Goal: Contribute content: Add original content to the website for others to see

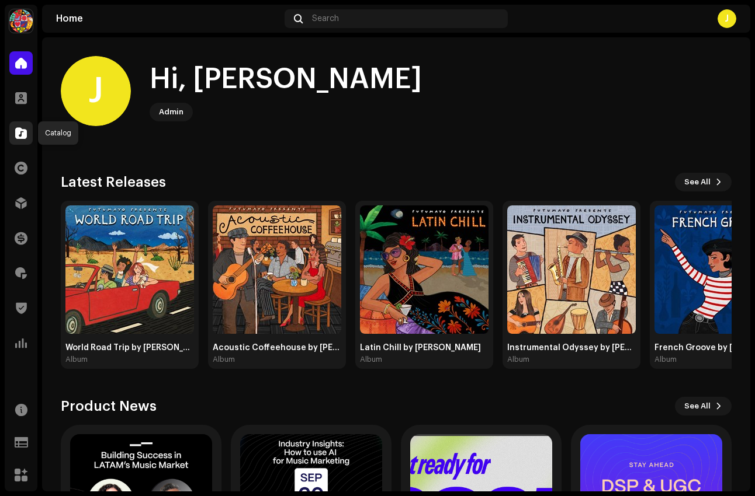
click at [20, 141] on div at bounding box center [20, 132] width 23 height 23
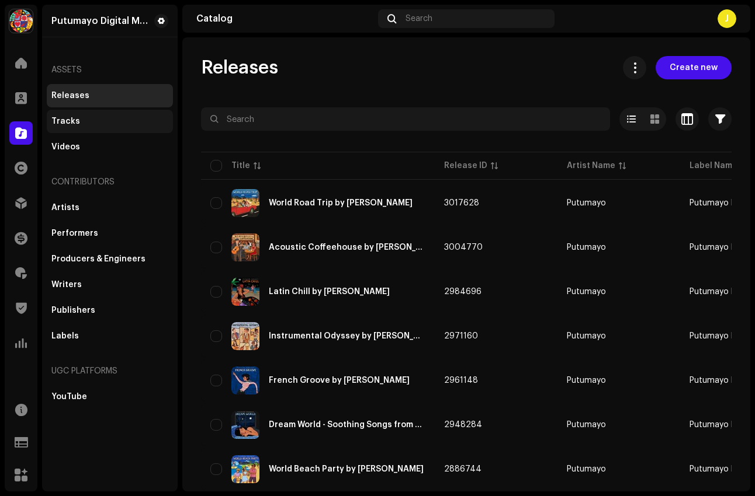
click at [109, 120] on div "Tracks" at bounding box center [109, 121] width 117 height 9
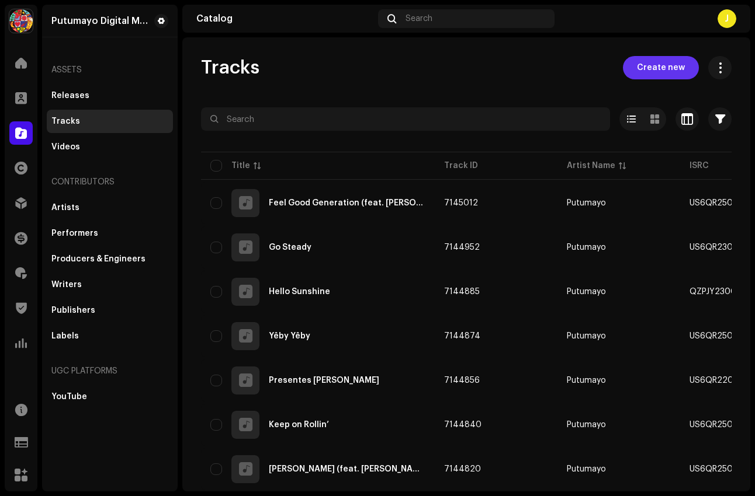
click at [587, 74] on span "Create new" at bounding box center [661, 67] width 48 height 23
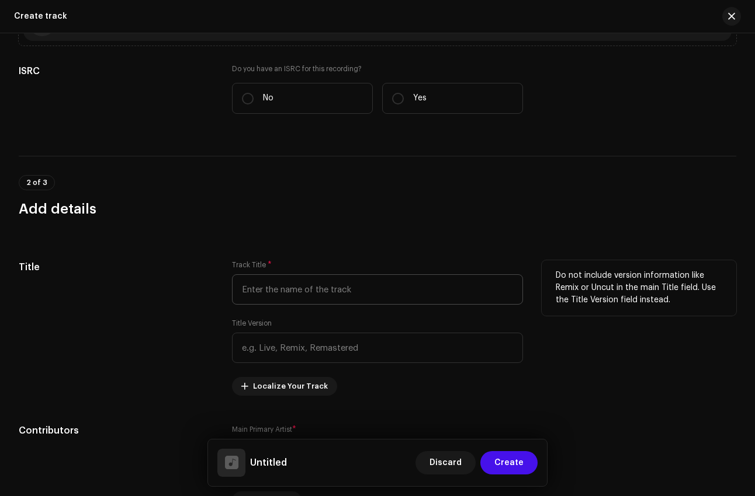
scroll to position [215, 0]
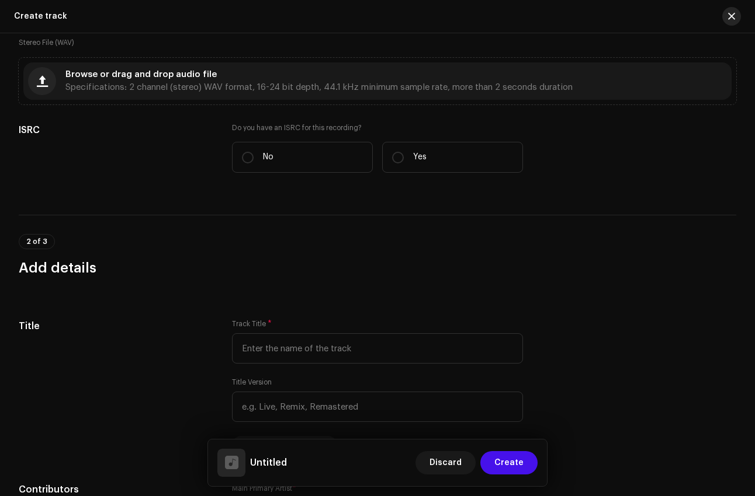
click at [587, 23] on button "button" at bounding box center [731, 16] width 19 height 19
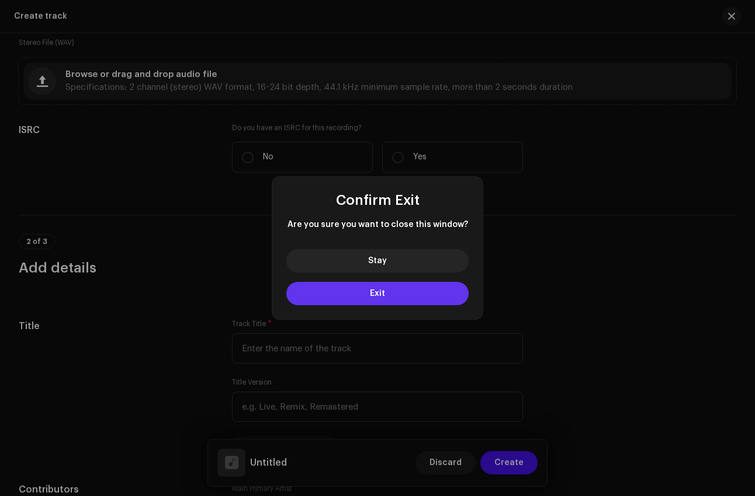
click at [415, 294] on button "Exit" at bounding box center [377, 293] width 182 height 23
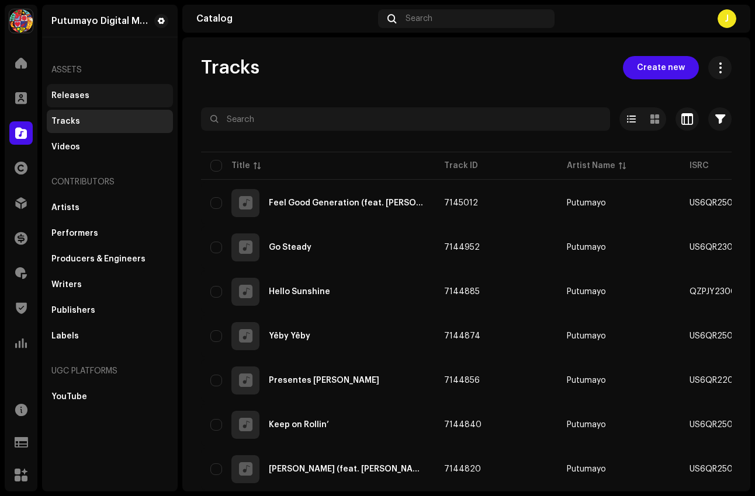
click at [124, 105] on div "Releases" at bounding box center [110, 95] width 126 height 23
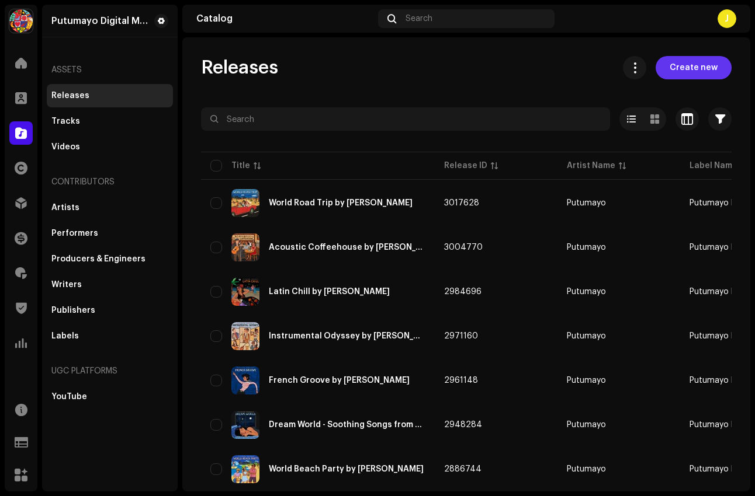
click at [587, 74] on span "Create new" at bounding box center [693, 67] width 48 height 23
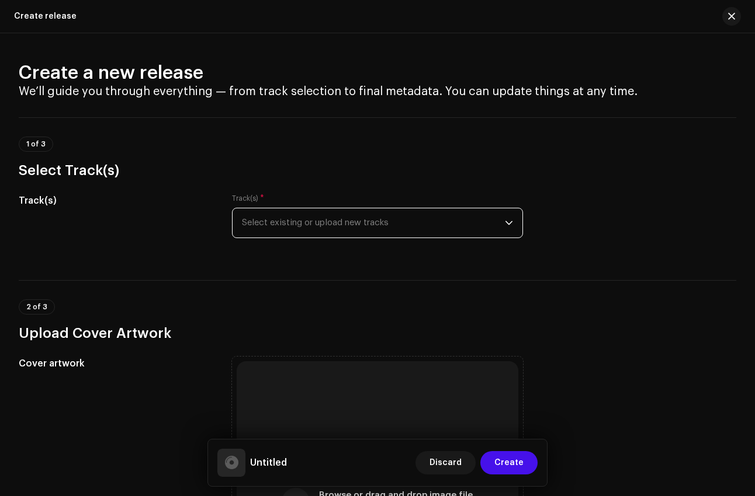
click at [460, 232] on span "Select existing or upload new tracks" at bounding box center [373, 222] width 263 height 29
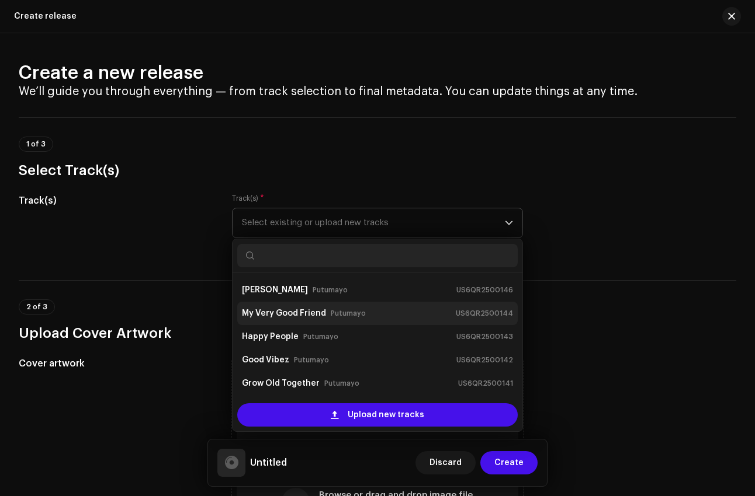
scroll to position [141, 0]
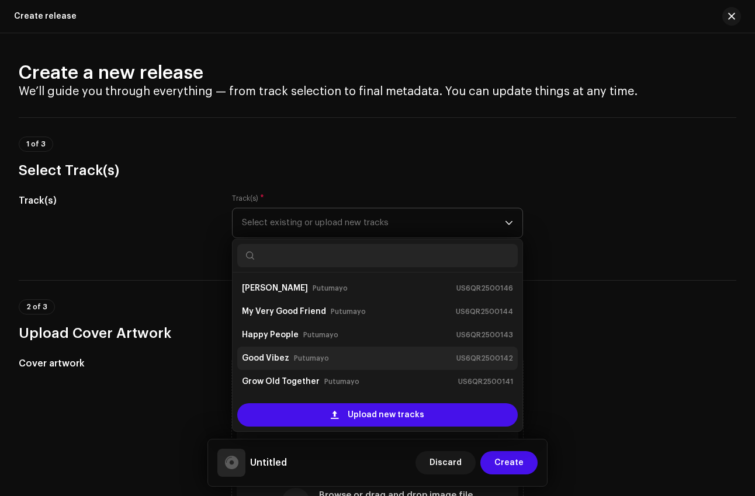
click at [381, 352] on div "Good Vibez Putumayo US6QR2500142" at bounding box center [377, 358] width 271 height 19
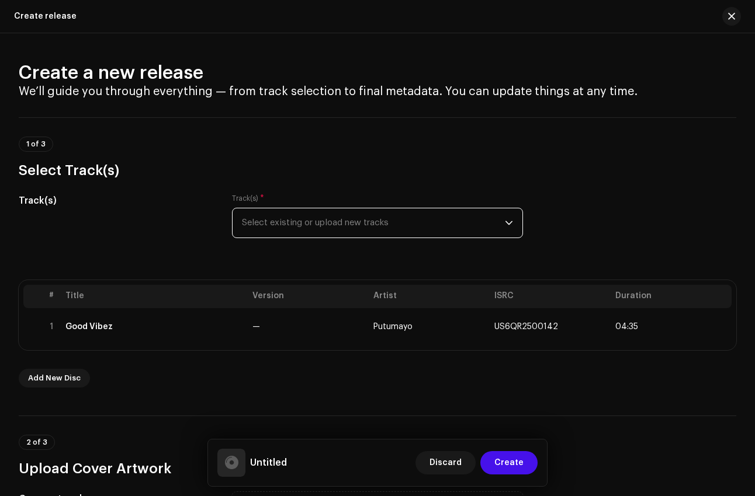
click at [385, 227] on span "Select existing or upload new tracks" at bounding box center [373, 222] width 263 height 29
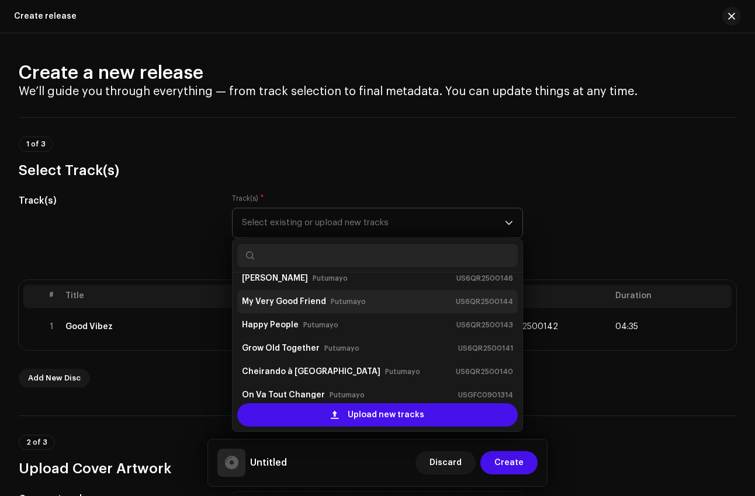
scroll to position [162, 0]
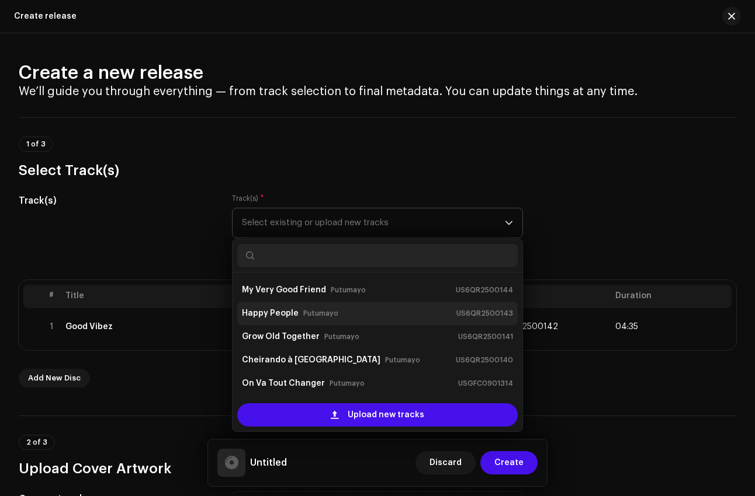
click at [352, 314] on div "Happy People Putumayo US6QR2500143" at bounding box center [377, 313] width 271 height 19
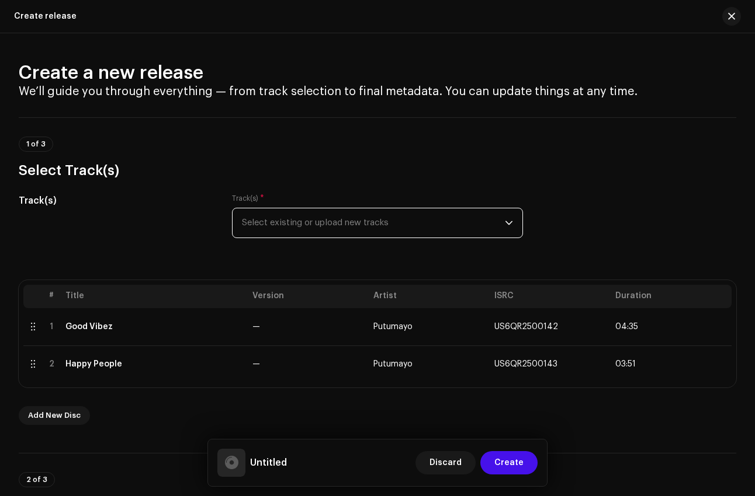
click at [388, 235] on span "Select existing or upload new tracks" at bounding box center [373, 222] width 263 height 29
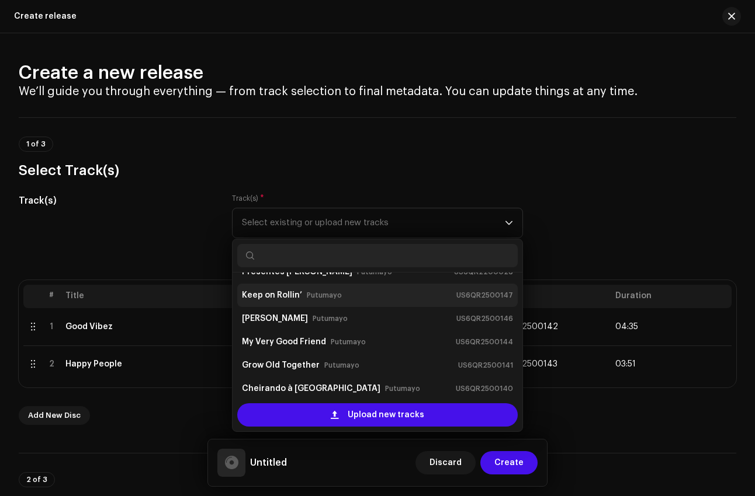
scroll to position [114, 0]
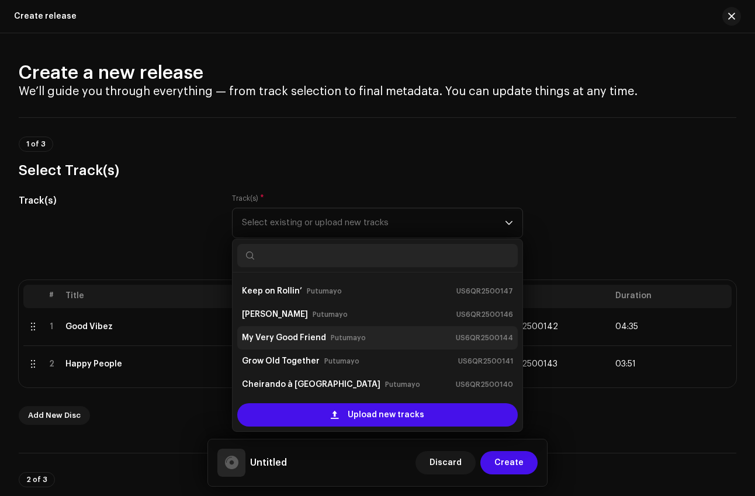
click at [353, 347] on div "My Very Good Friend [PERSON_NAME] US6QR2500144" at bounding box center [377, 338] width 271 height 19
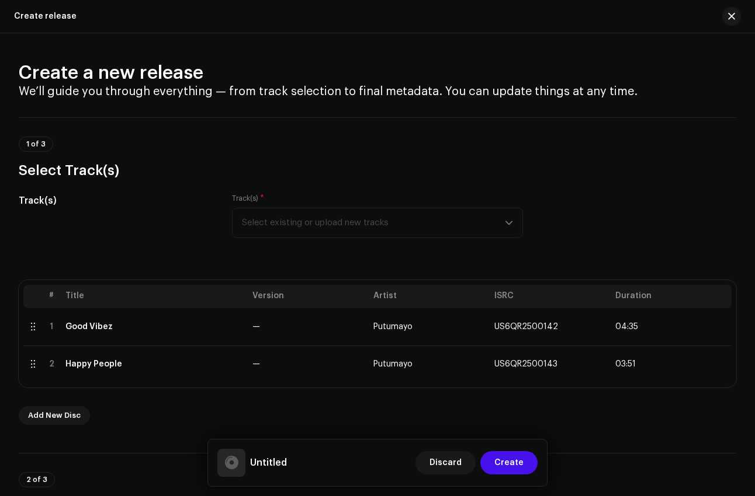
click at [386, 225] on div "Track(s) * Select existing or upload new tracks" at bounding box center [377, 216] width 291 height 44
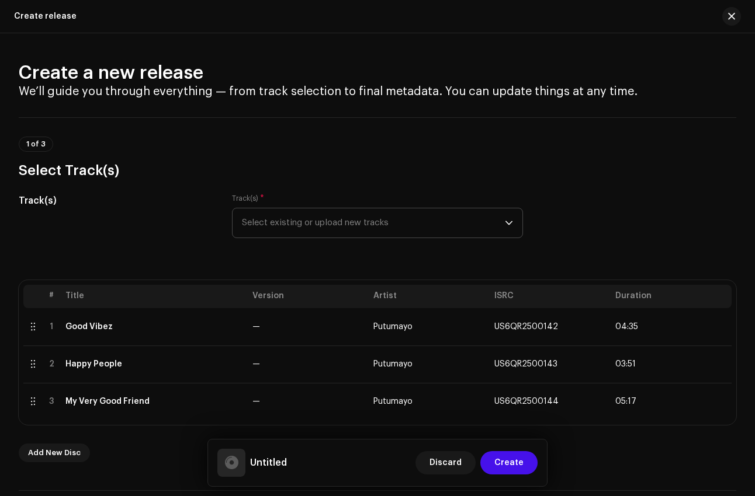
click at [385, 235] on span "Select existing or upload new tracks" at bounding box center [373, 222] width 263 height 29
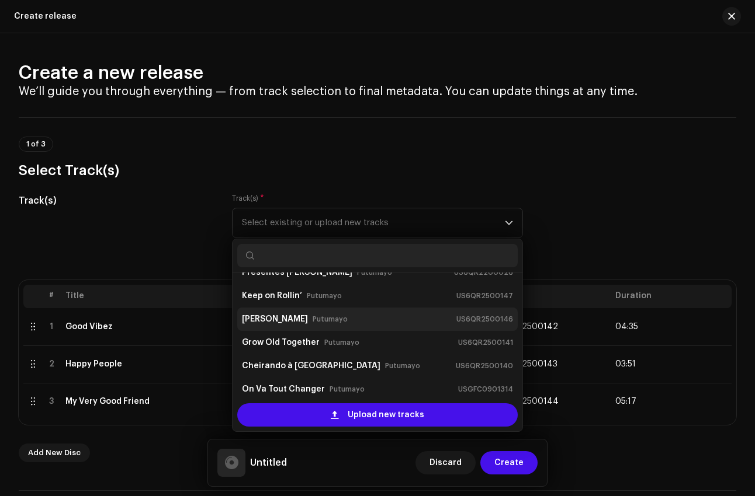
scroll to position [113, 0]
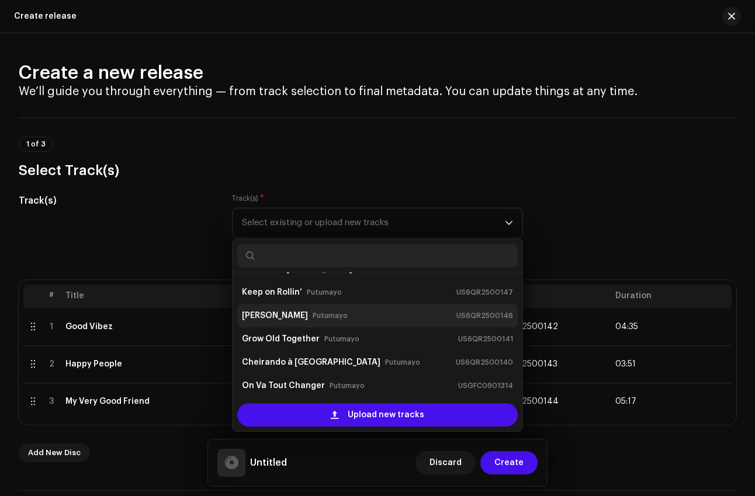
click at [380, 314] on div "[PERSON_NAME] US6QR2500146" at bounding box center [377, 316] width 271 height 19
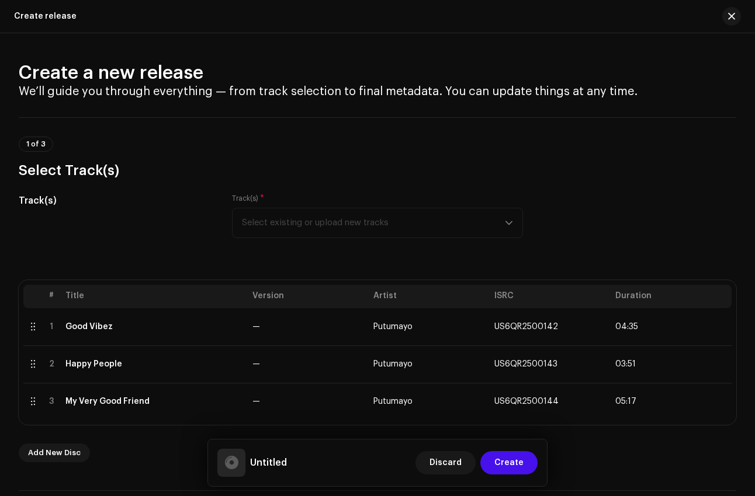
click at [386, 224] on div "Track(s) * Select existing or upload new tracks" at bounding box center [377, 216] width 291 height 44
click at [431, 236] on span "Select existing or upload new tracks" at bounding box center [373, 222] width 263 height 29
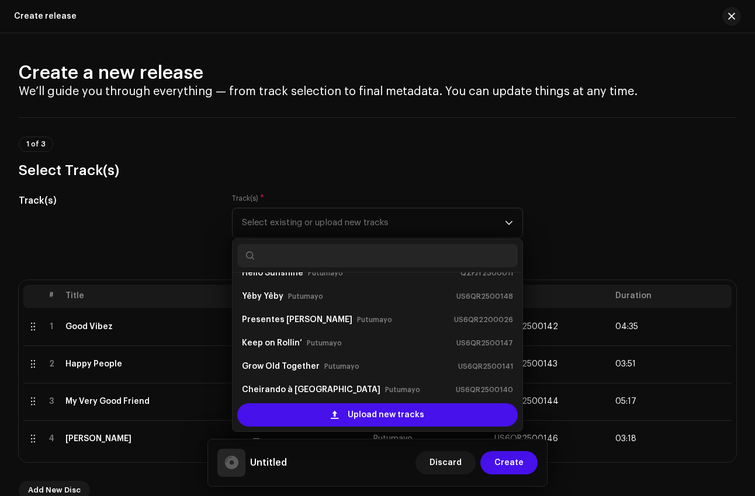
scroll to position [69, 0]
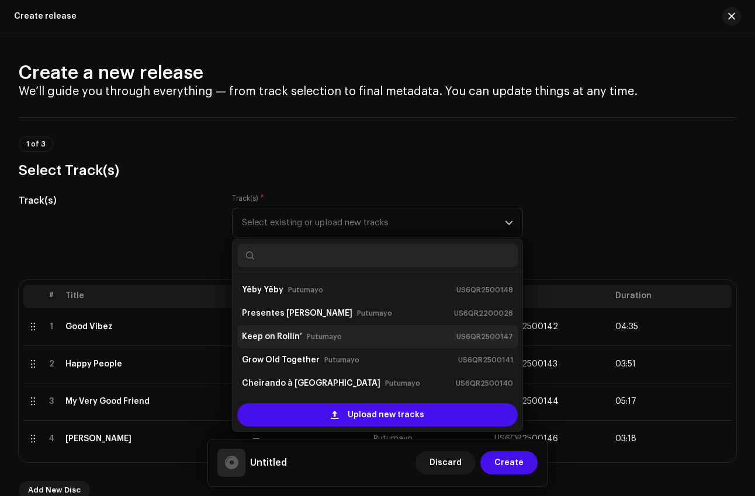
click at [393, 329] on div "Keep on Rollin’ Putumayo US6QR2500147" at bounding box center [377, 337] width 271 height 19
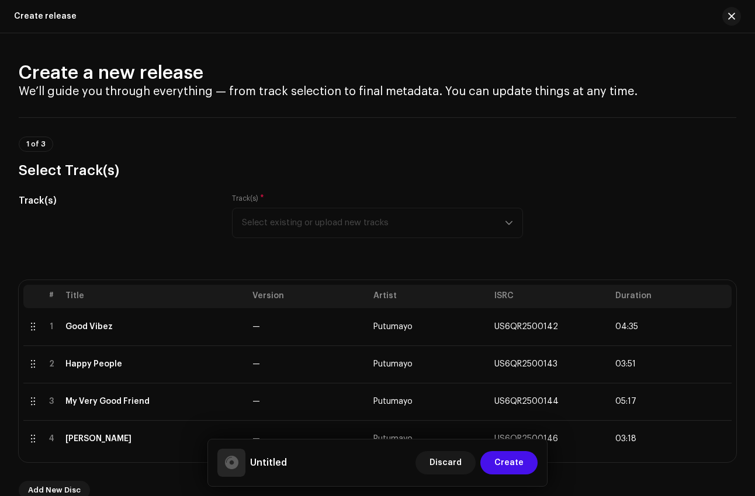
click at [440, 228] on div "Track(s) * Select existing or upload new tracks" at bounding box center [377, 216] width 291 height 44
click at [405, 226] on span "Select existing or upload new tracks" at bounding box center [373, 222] width 263 height 29
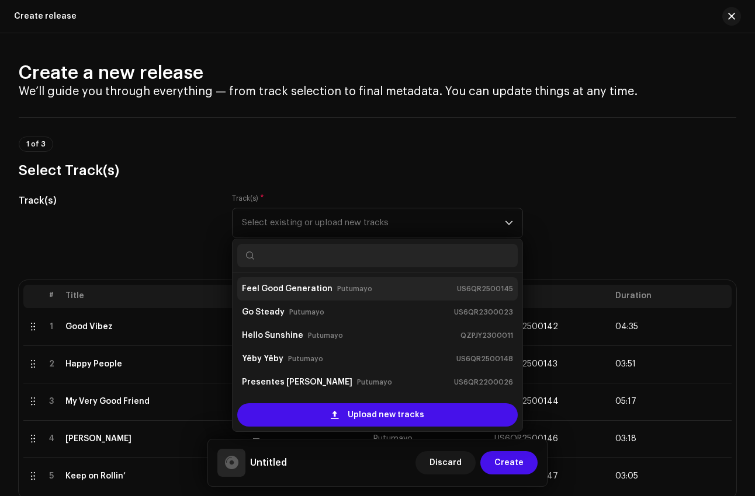
click at [376, 289] on div "Feel Good Generation Putumayo US6QR2500145" at bounding box center [377, 289] width 271 height 19
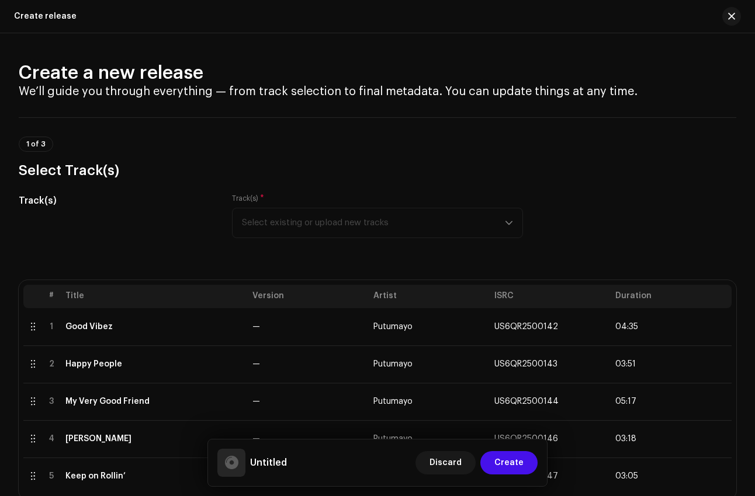
click at [389, 222] on div "Track(s) * Select existing or upload new tracks" at bounding box center [377, 216] width 291 height 44
click at [393, 224] on span "Select existing or upload new tracks" at bounding box center [373, 222] width 263 height 29
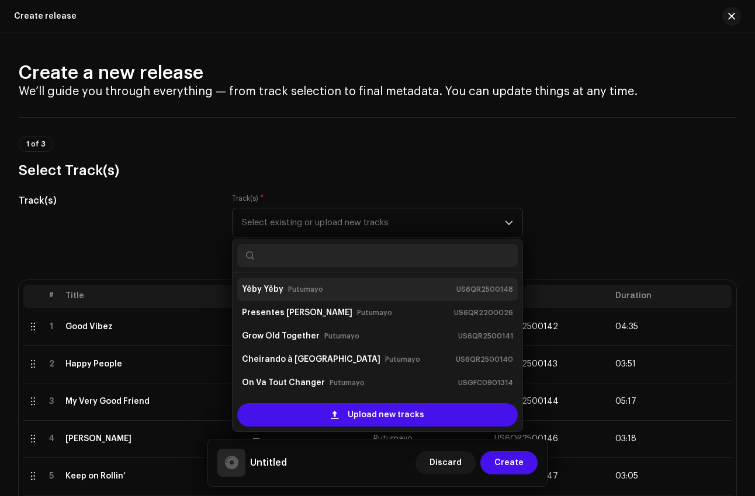
scroll to position [51, 0]
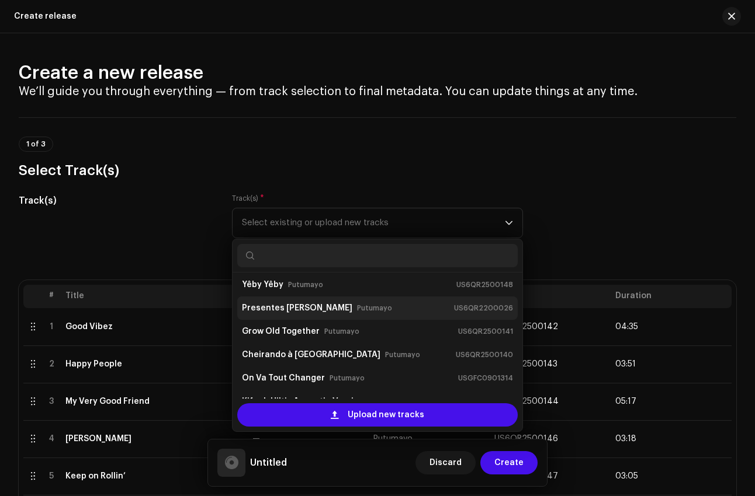
click at [387, 308] on div "Presentes [PERSON_NAME] Putumayo US6QR2200026" at bounding box center [377, 308] width 271 height 19
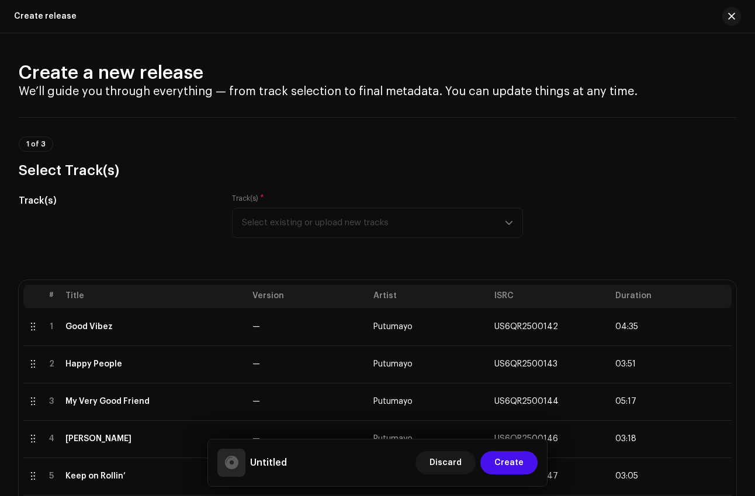
click at [392, 212] on div "Track(s) * Select existing or upload new tracks" at bounding box center [377, 216] width 291 height 44
click at [393, 218] on span "Select existing or upload new tracks" at bounding box center [373, 222] width 263 height 29
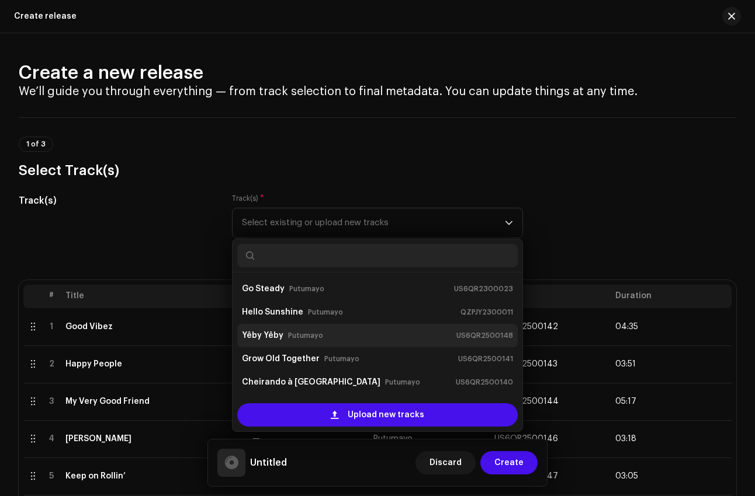
click at [342, 332] on div "Yêby Yêby Putumayo US6QR2500148" at bounding box center [377, 335] width 271 height 19
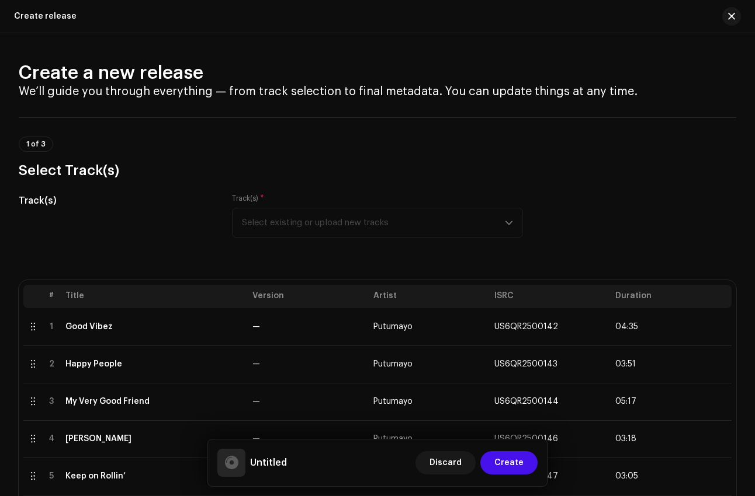
click at [364, 243] on div "Track(s) * Select existing or upload new tracks" at bounding box center [377, 223] width 291 height 58
click at [368, 233] on div "Track(s) * Select existing or upload new tracks" at bounding box center [377, 216] width 291 height 44
click at [384, 230] on span "Select existing or upload new tracks" at bounding box center [373, 222] width 263 height 29
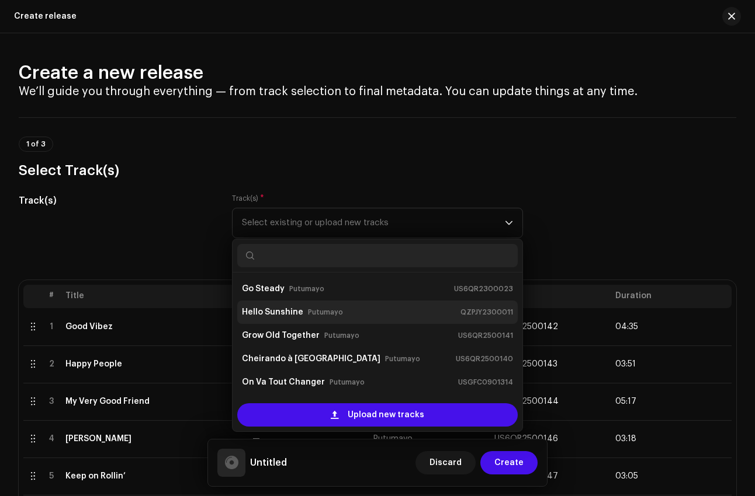
click at [380, 317] on div "Hello Sunshine Putumayo QZPJY2300011" at bounding box center [377, 312] width 271 height 19
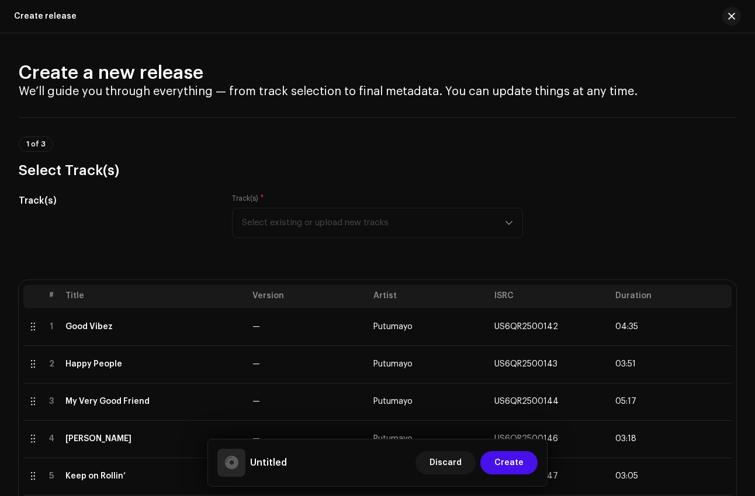
click at [391, 223] on div "Track(s) * Select existing or upload new tracks" at bounding box center [377, 216] width 291 height 44
click at [472, 237] on span "Select existing or upload new tracks" at bounding box center [373, 222] width 263 height 29
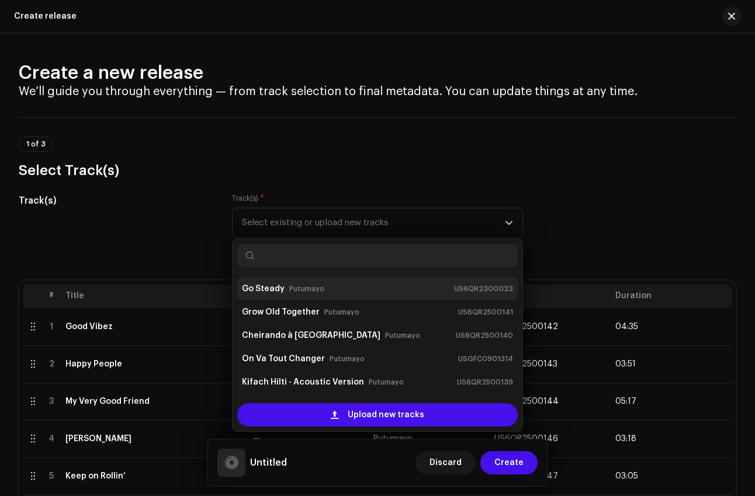
click at [445, 279] on li "Go Steady Putumayo US6QR2300023" at bounding box center [377, 288] width 280 height 23
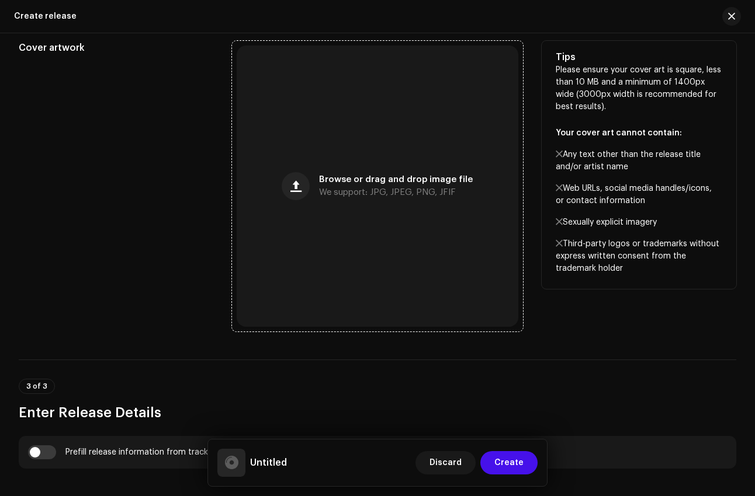
scroll to position [796, 0]
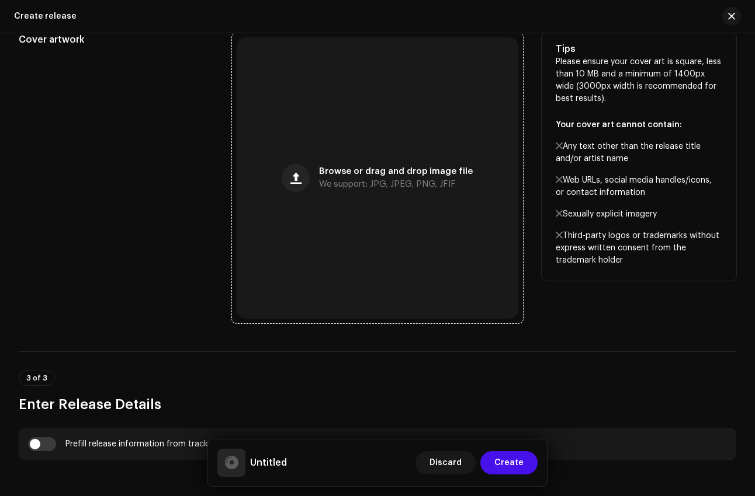
click at [436, 169] on div "Browse or drag and drop image file We support: JPG, JPEG, PNG, JFIF" at bounding box center [377, 177] width 281 height 281
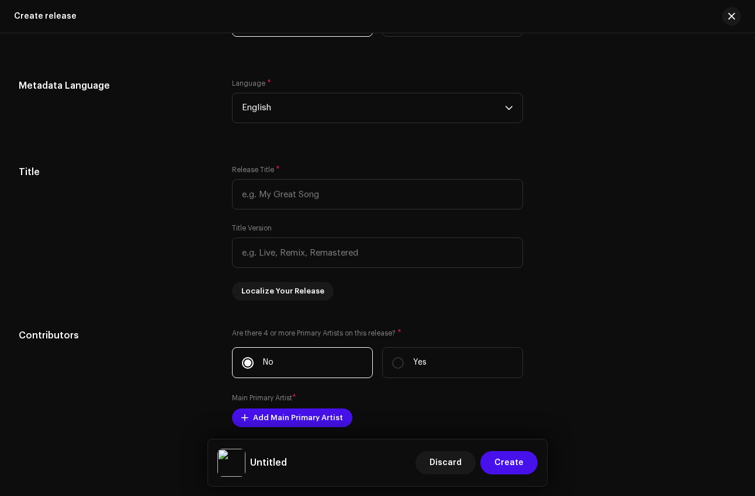
scroll to position [1315, 0]
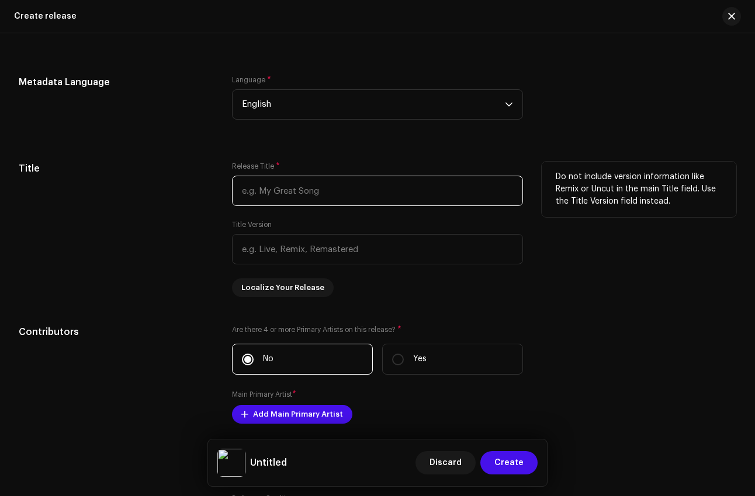
click at [377, 191] on input "text" at bounding box center [377, 191] width 291 height 30
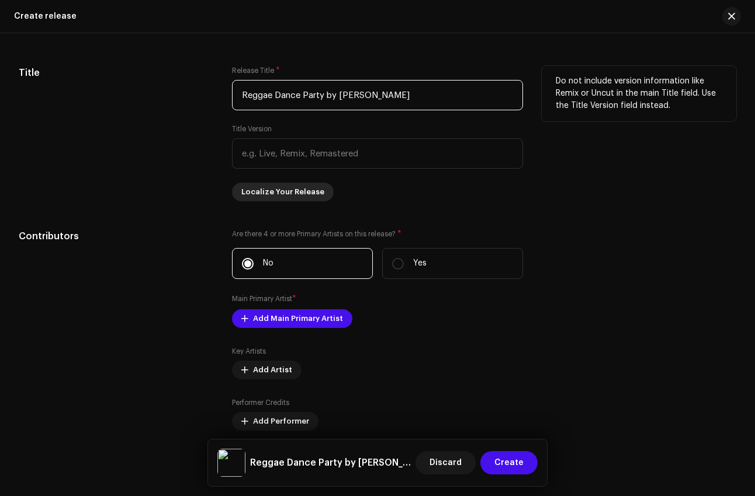
scroll to position [1414, 0]
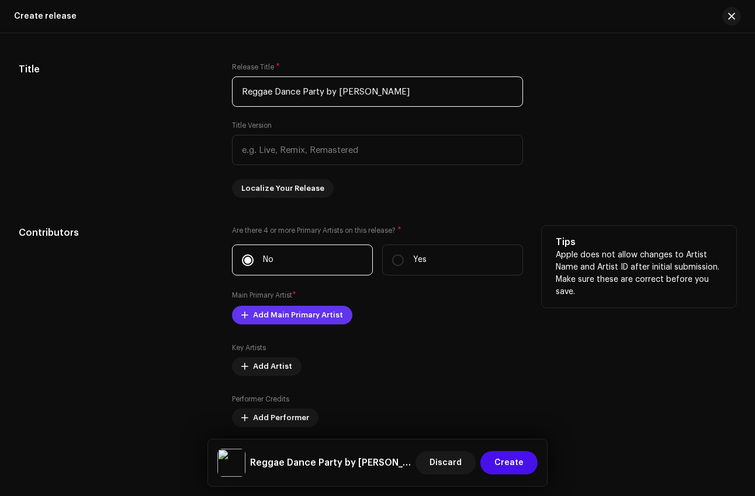
type input "Reggae Dance Party by [PERSON_NAME]"
click at [307, 317] on span "Add Main Primary Artist" at bounding box center [298, 315] width 90 height 23
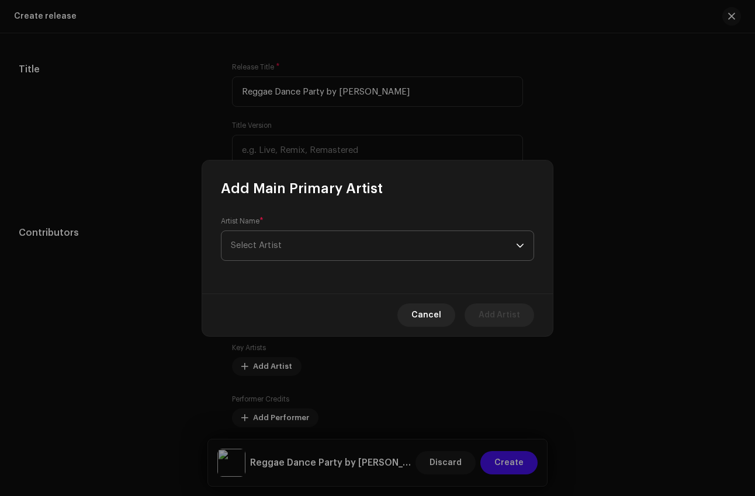
click at [336, 251] on span "Select Artist" at bounding box center [373, 245] width 285 height 29
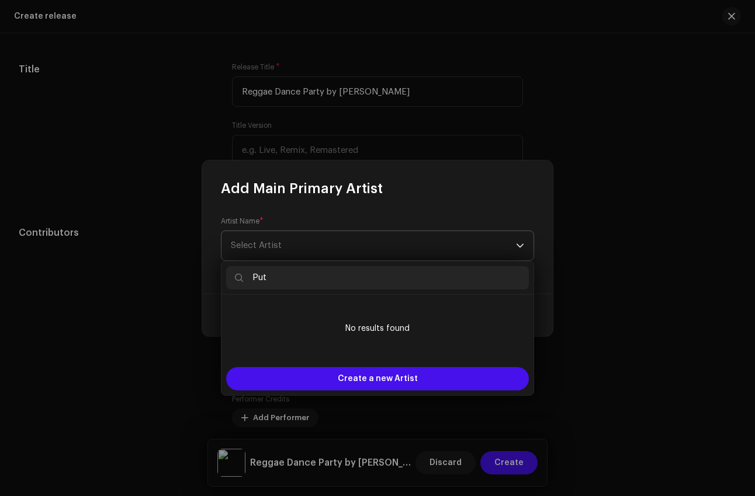
type input "Putu"
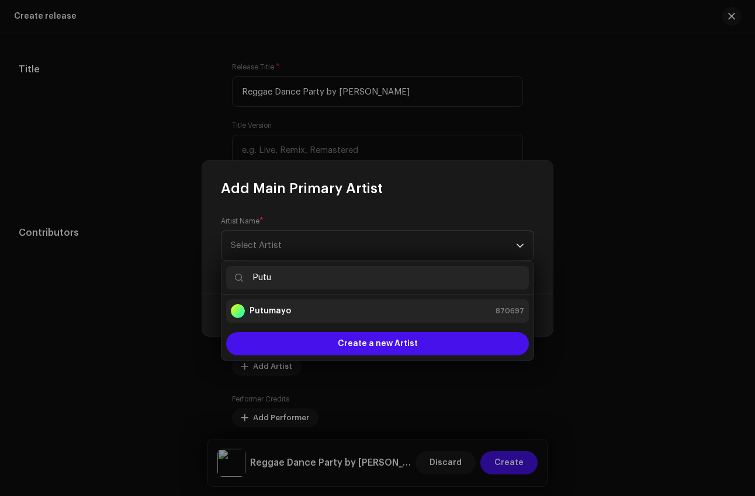
click at [346, 317] on div "Putumayo 870697" at bounding box center [377, 311] width 293 height 14
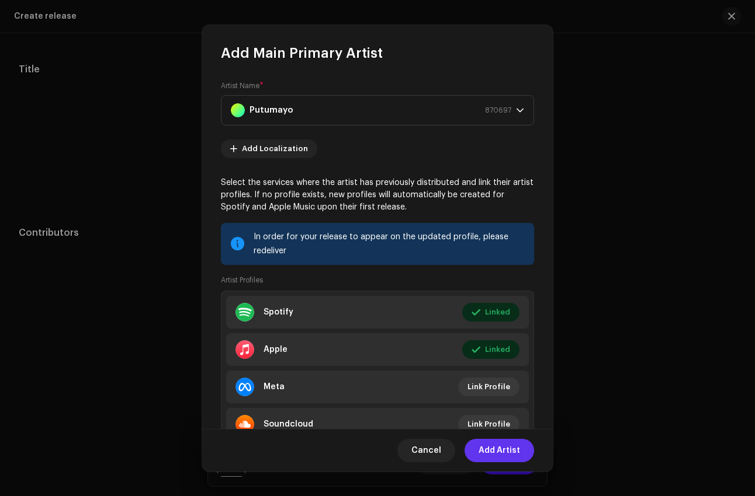
click at [505, 451] on span "Add Artist" at bounding box center [498, 450] width 41 height 23
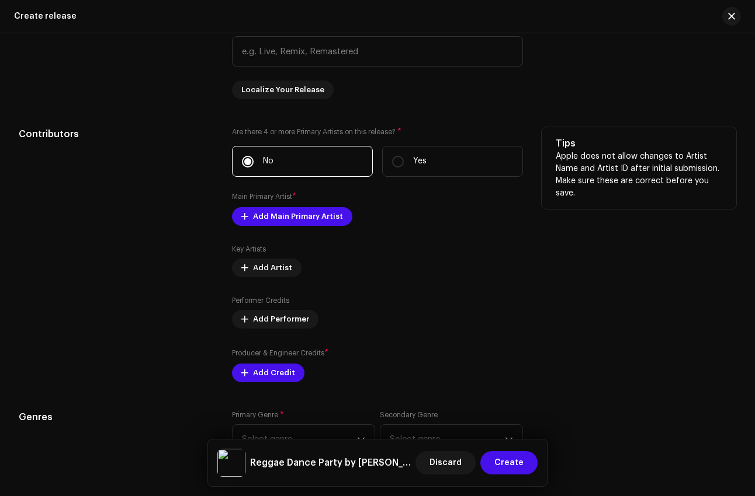
scroll to position [1516, 0]
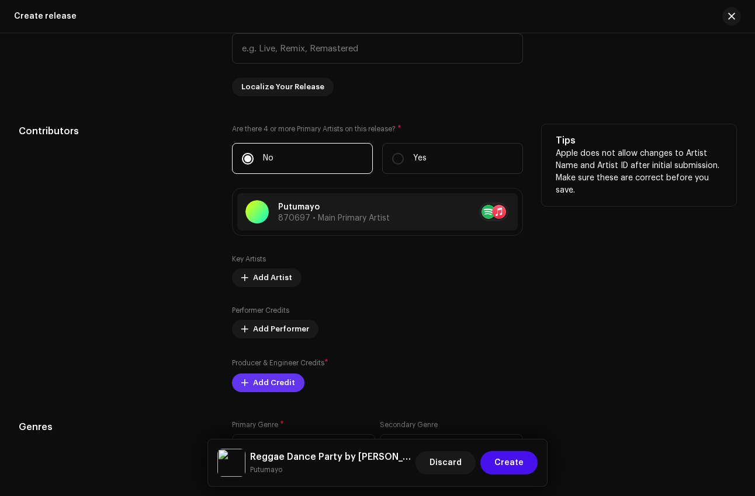
click at [272, 384] on span "Add Credit" at bounding box center [274, 382] width 42 height 23
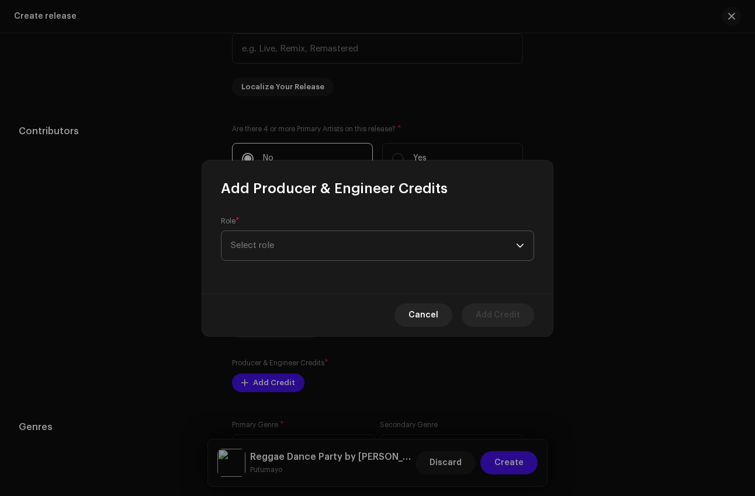
click at [304, 249] on span "Select role" at bounding box center [373, 245] width 285 height 29
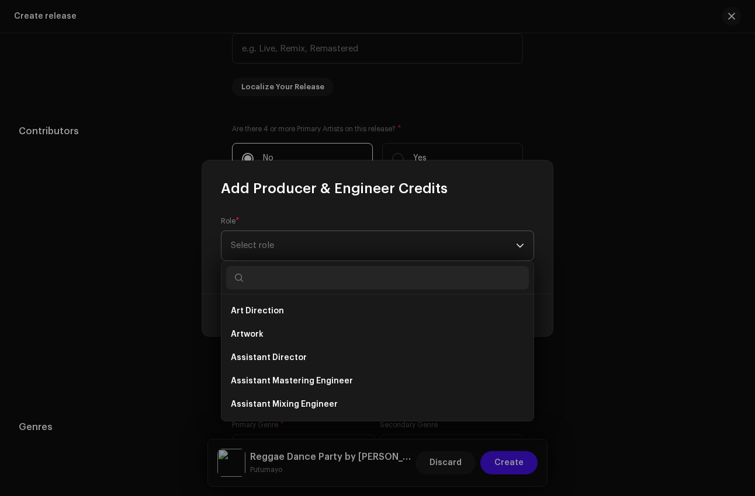
type input "P"
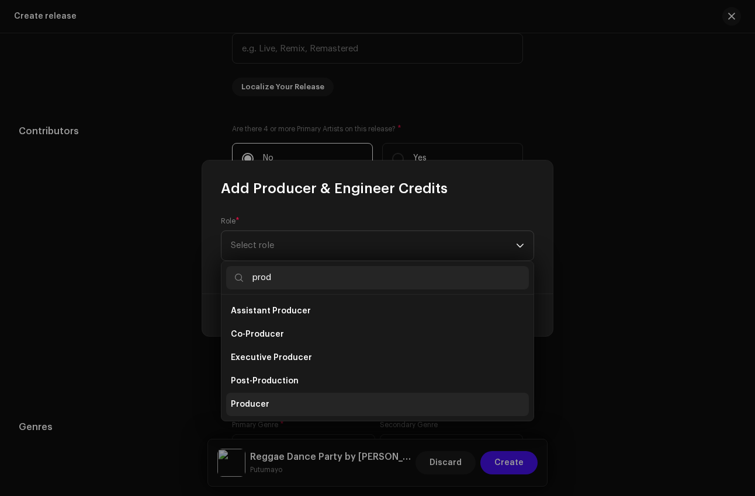
type input "prod"
click at [275, 404] on li "Producer" at bounding box center [377, 404] width 303 height 23
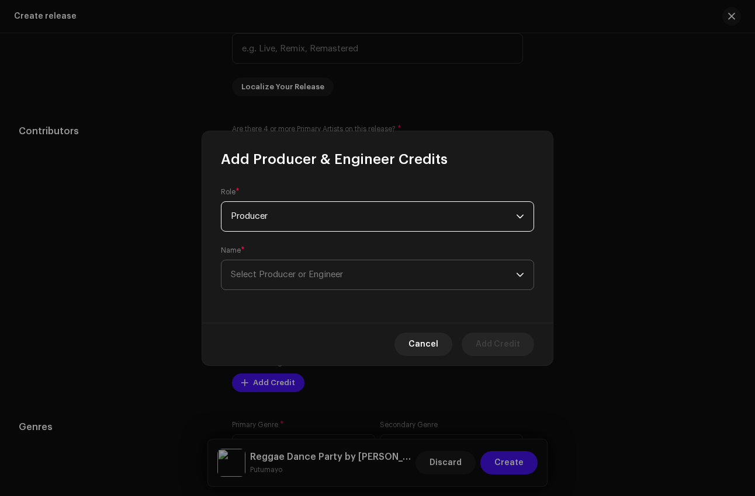
click at [305, 263] on span "Select Producer or Engineer" at bounding box center [373, 274] width 285 height 29
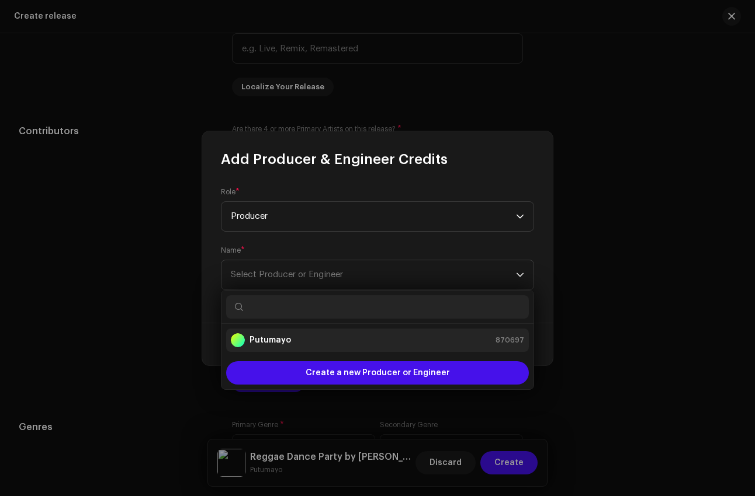
click at [335, 337] on div "Putumayo 870697" at bounding box center [377, 340] width 293 height 14
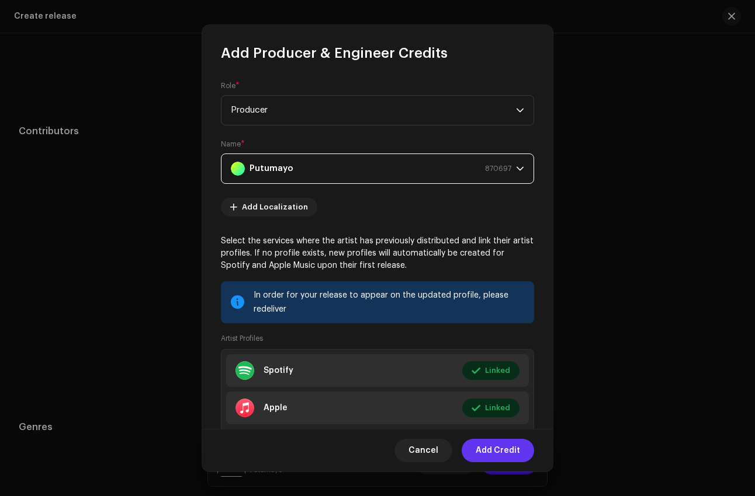
click at [510, 453] on span "Add Credit" at bounding box center [497, 450] width 44 height 23
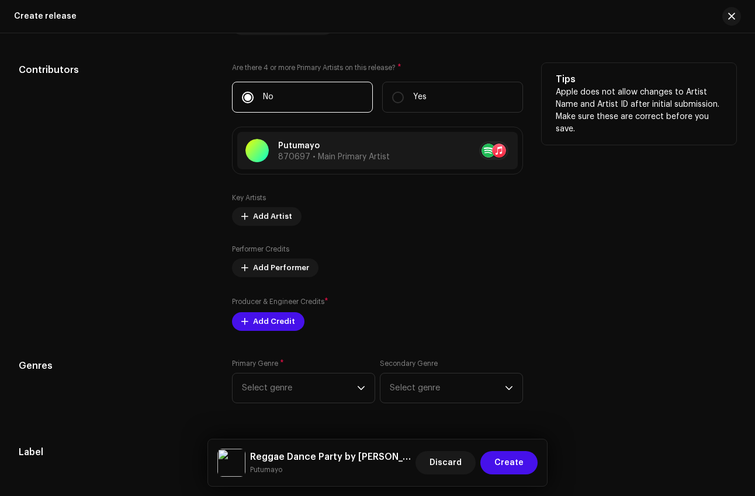
scroll to position [1837, 0]
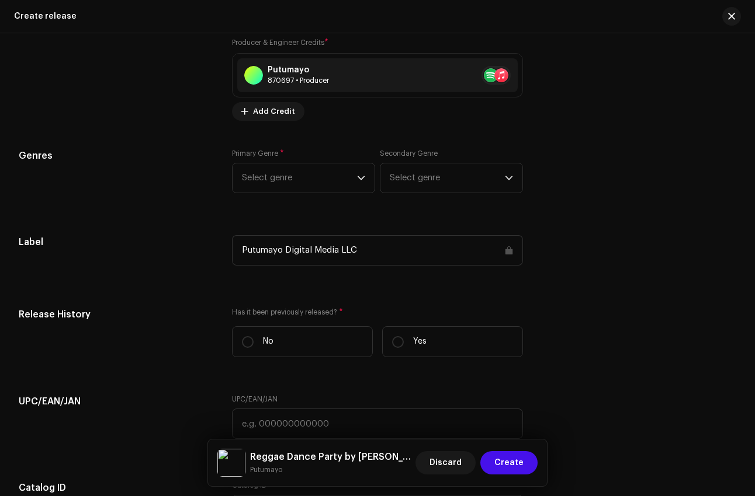
click at [338, 207] on div "Primary Genre * Select genre Secondary Genre Select genre" at bounding box center [377, 178] width 291 height 58
click at [347, 200] on div "Primary Genre * Select genre Secondary Genre Select genre" at bounding box center [377, 178] width 291 height 58
click at [350, 185] on span "Select genre" at bounding box center [299, 178] width 115 height 29
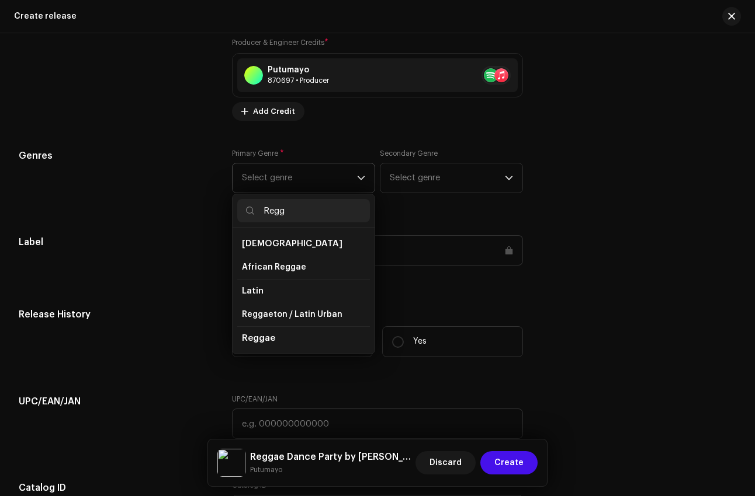
scroll to position [48, 0]
type input "Regg"
click at [284, 326] on li "Reggae" at bounding box center [303, 314] width 133 height 23
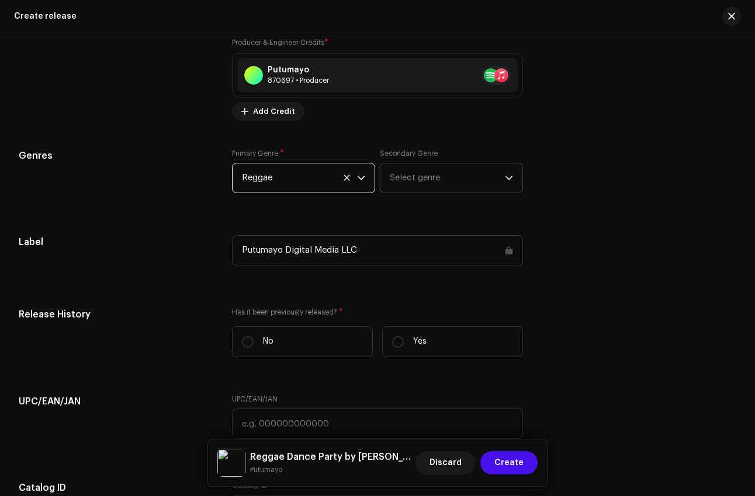
click at [434, 193] on span "Select genre" at bounding box center [447, 178] width 115 height 29
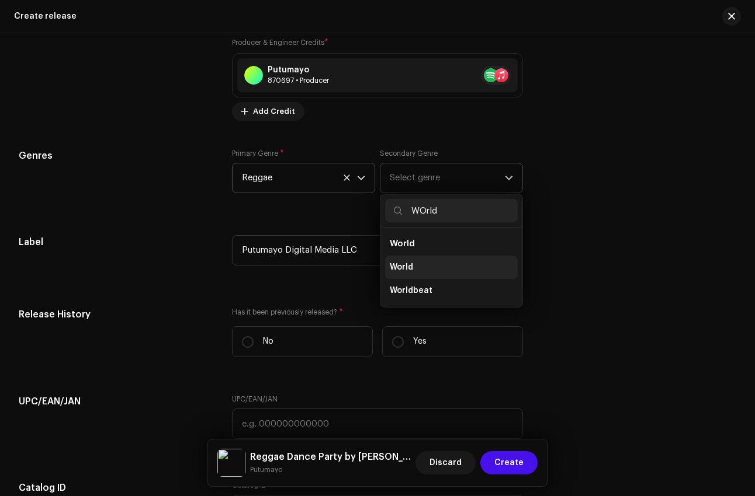
type input "WOrld"
click at [446, 268] on li "World" at bounding box center [451, 267] width 133 height 23
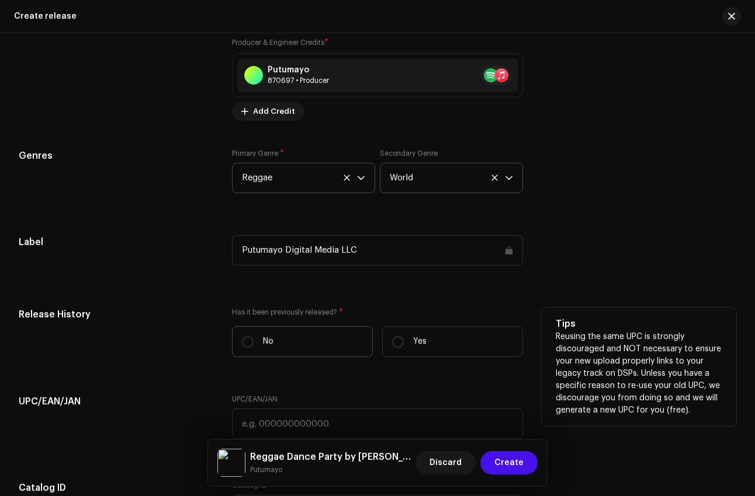
click at [255, 349] on label "No" at bounding box center [302, 341] width 141 height 31
click at [253, 348] on input "No" at bounding box center [248, 342] width 12 height 12
radio input "true"
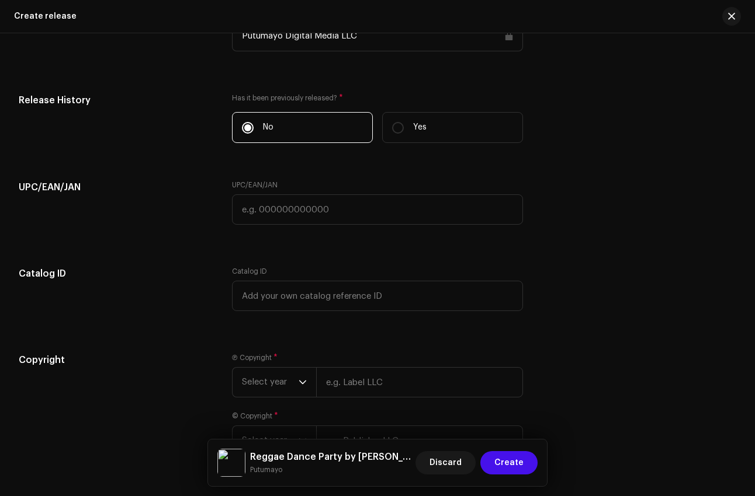
scroll to position [2076, 0]
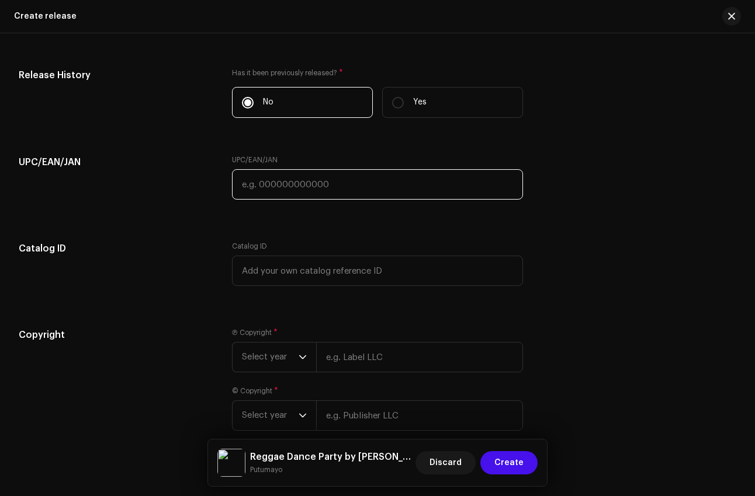
click at [356, 186] on input "text" at bounding box center [377, 184] width 291 height 30
paste input "790248102054"
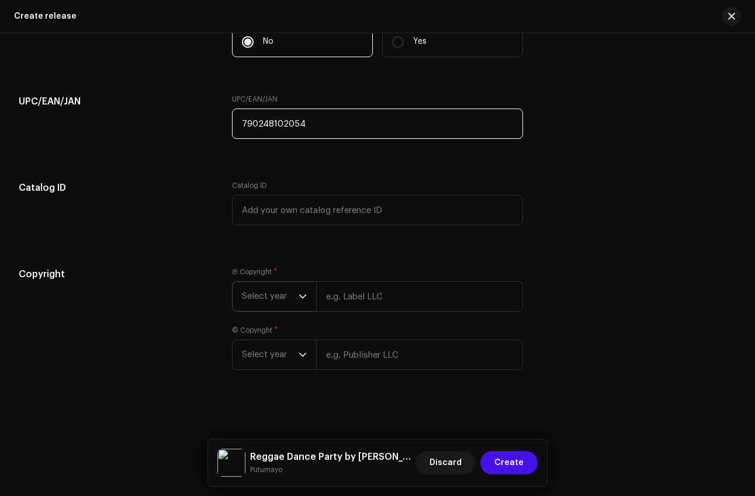
type input "790248102054"
click at [294, 291] on span "Select year" at bounding box center [270, 296] width 57 height 29
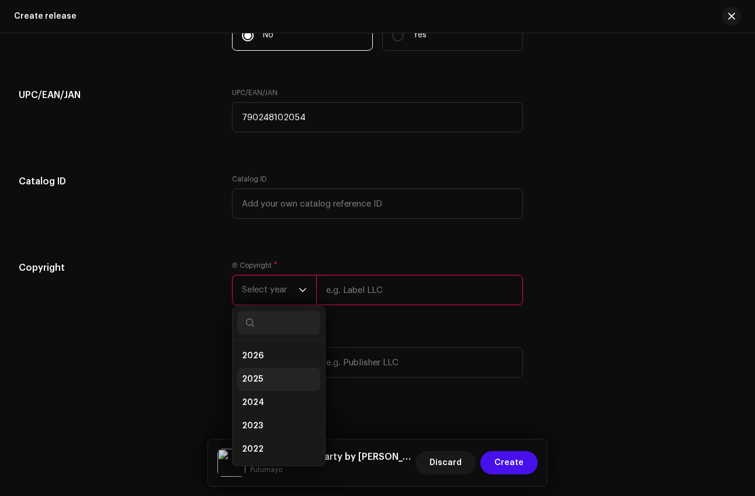
click at [281, 381] on li "2025" at bounding box center [278, 379] width 83 height 23
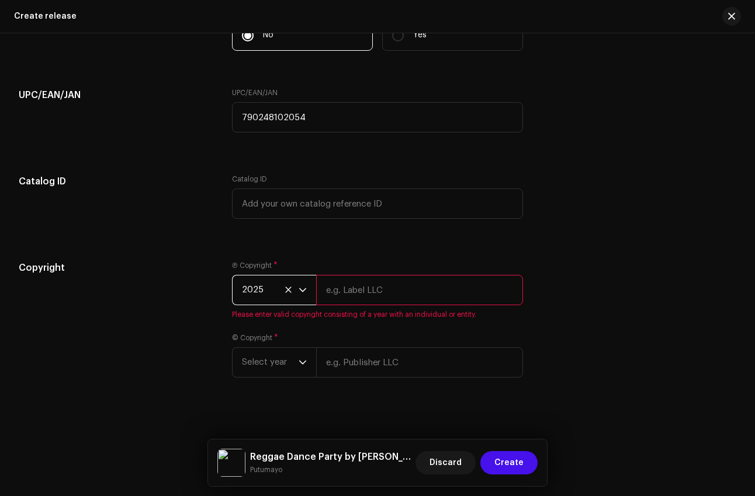
click at [416, 276] on div "Ⓟ Copyright * 2025 Please enter valid copyright consisting of a year with an in…" at bounding box center [377, 290] width 291 height 58
click at [419, 288] on input "text" at bounding box center [419, 290] width 207 height 30
type input "Putumayo Discovery"
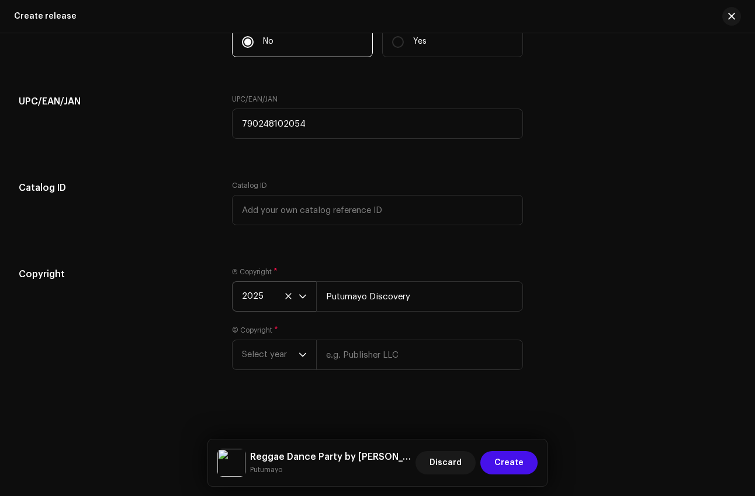
click at [281, 373] on div "Ⓟ Copyright * 2025 Putumayo Discovery © Copyright * Select year" at bounding box center [377, 325] width 291 height 117
click at [283, 360] on span "Select year" at bounding box center [270, 354] width 57 height 29
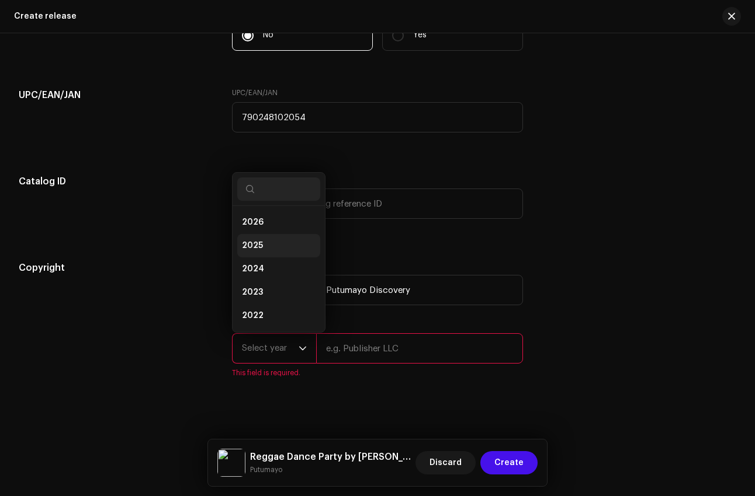
click at [259, 252] on span "2025" at bounding box center [252, 246] width 21 height 12
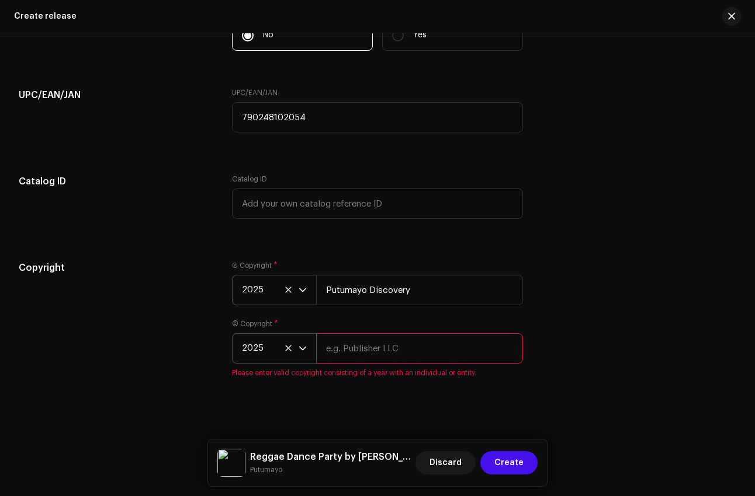
click at [402, 359] on input "text" at bounding box center [419, 348] width 207 height 30
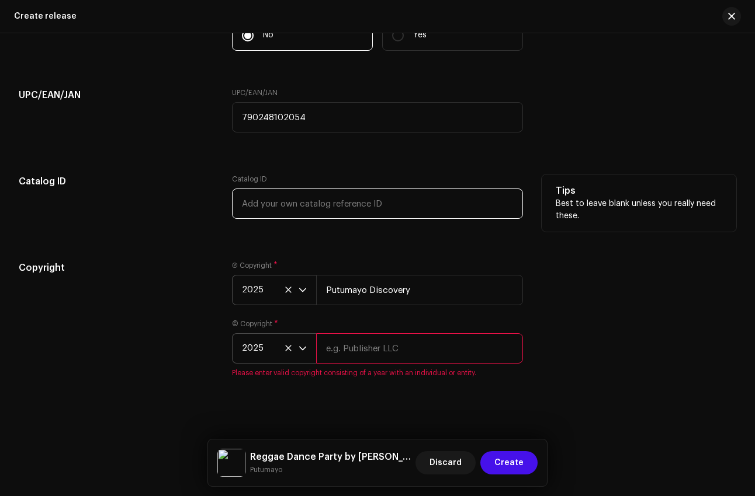
click at [347, 205] on input "text" at bounding box center [377, 204] width 291 height 30
paste input "10205"
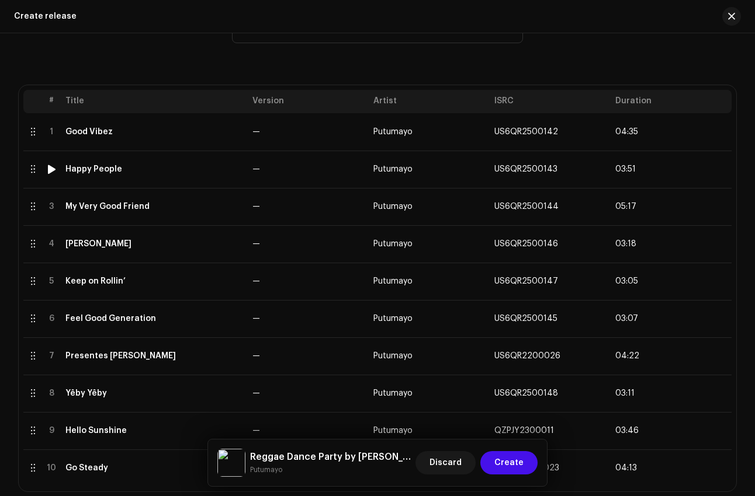
scroll to position [196, 0]
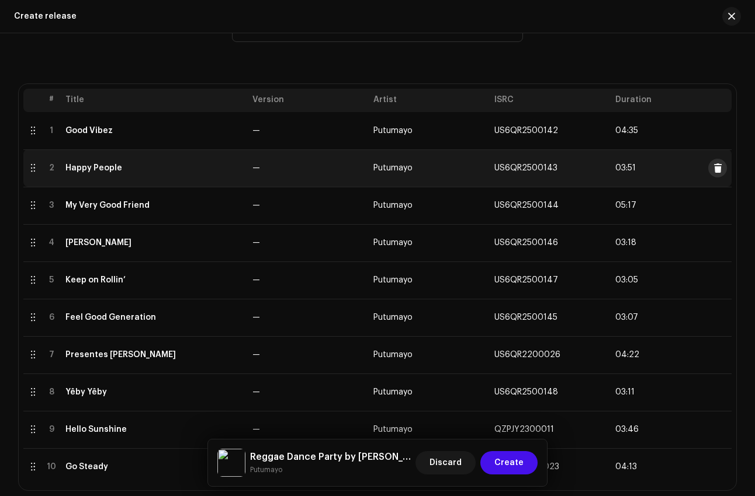
type input "PTD10205"
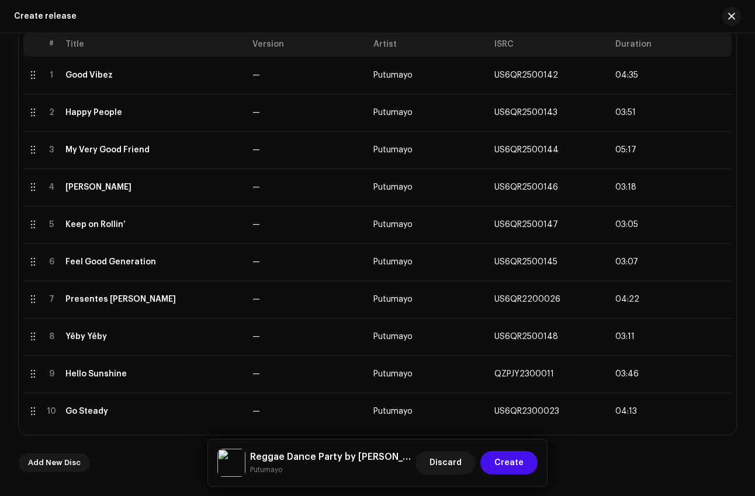
scroll to position [252, 0]
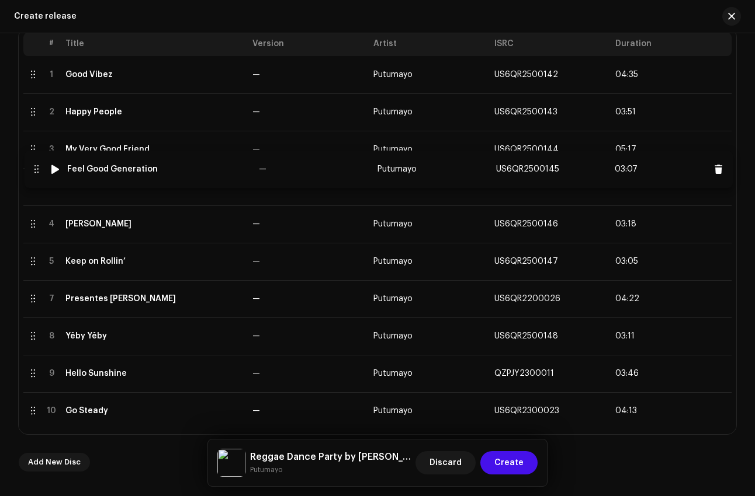
drag, startPoint x: 29, startPoint y: 265, endPoint x: 30, endPoint y: 173, distance: 91.1
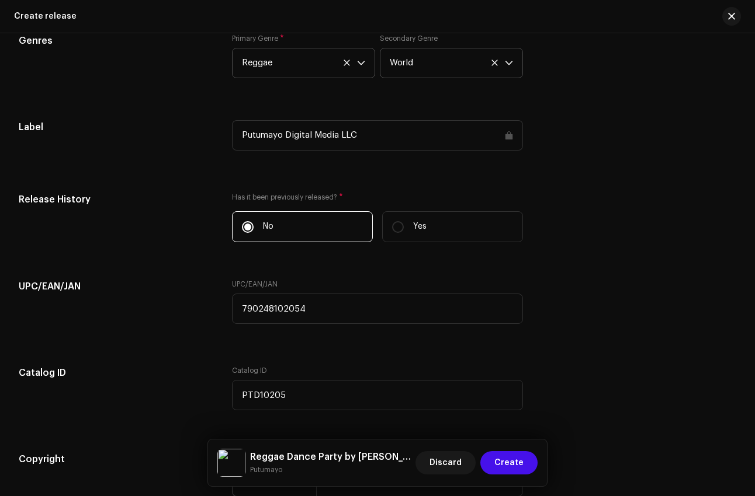
scroll to position [2157, 0]
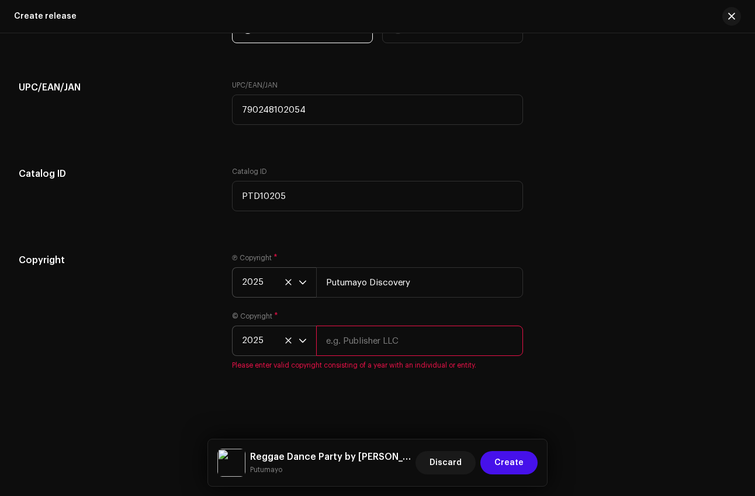
click at [373, 348] on input "text" at bounding box center [419, 341] width 207 height 30
type input "Putumayo Discovery"
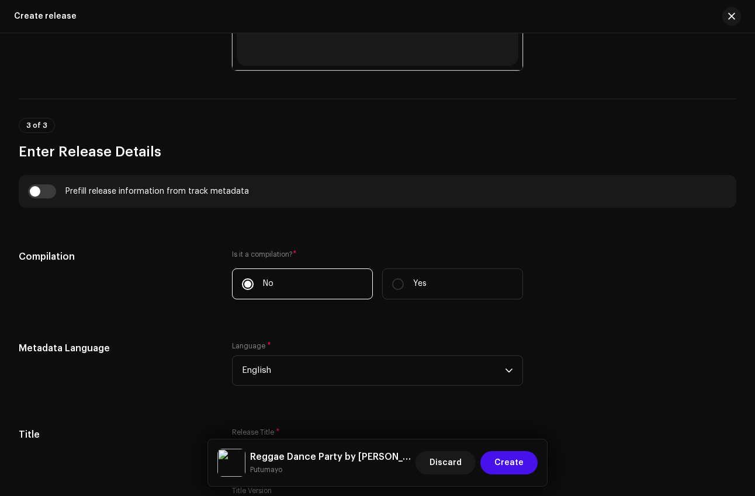
scroll to position [1084, 0]
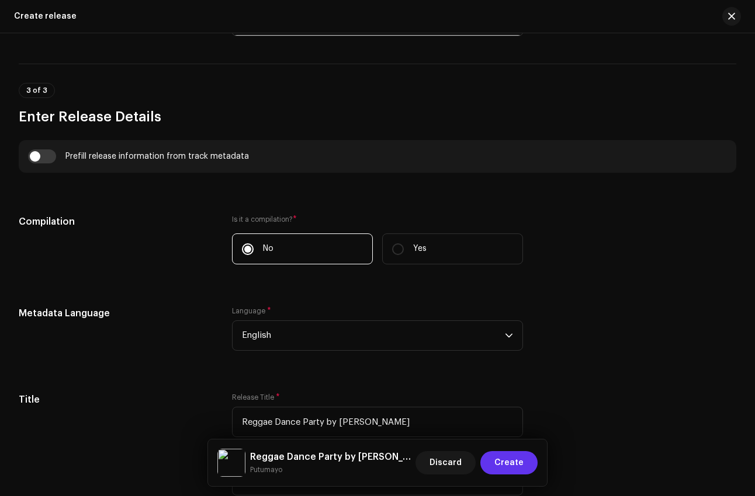
click at [513, 461] on span "Create" at bounding box center [508, 462] width 29 height 23
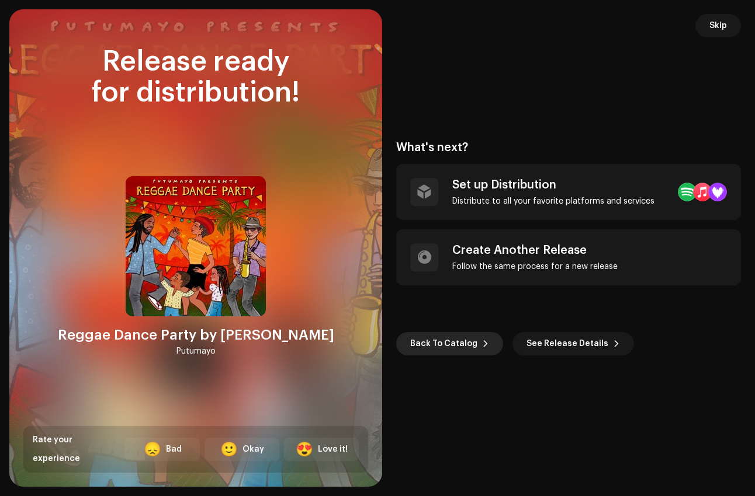
click at [450, 338] on span "Back To Catalog" at bounding box center [443, 343] width 67 height 23
